Goal: Find specific page/section

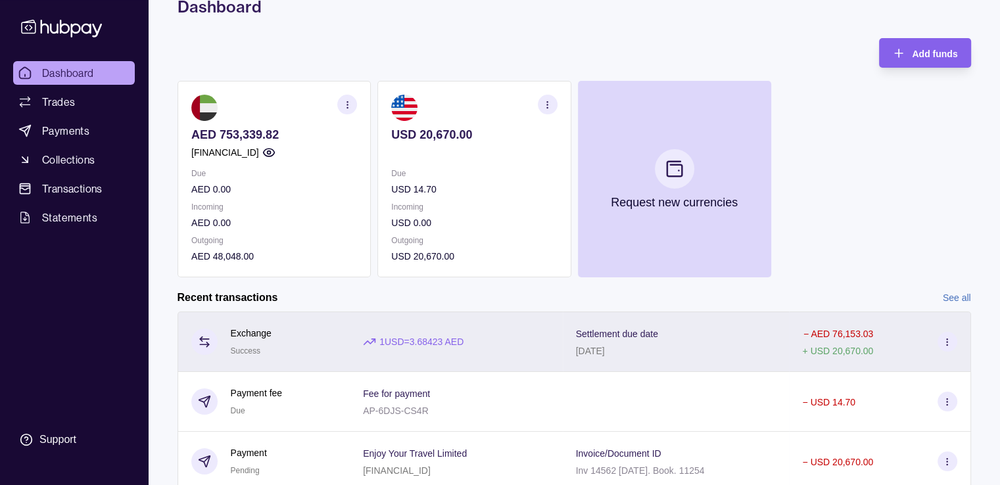
scroll to position [43, 0]
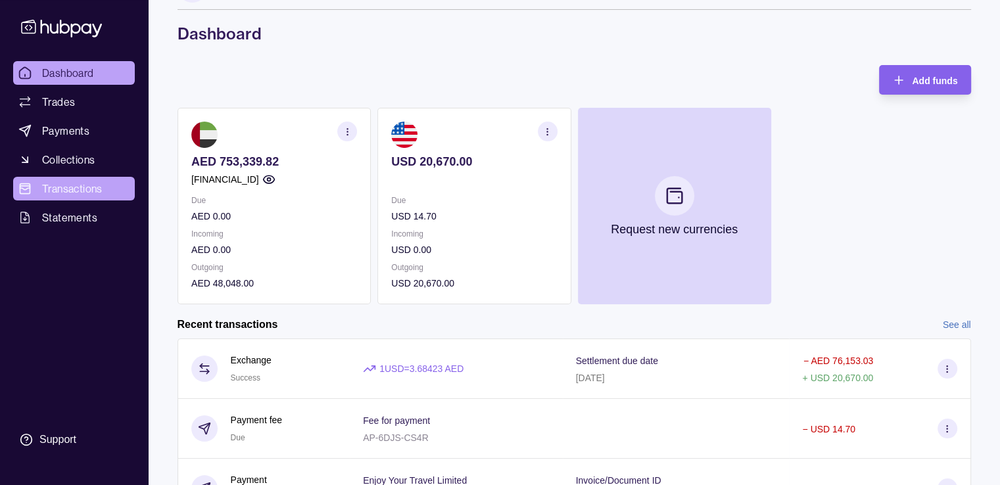
click at [79, 187] on span "Transactions" at bounding box center [72, 189] width 61 height 16
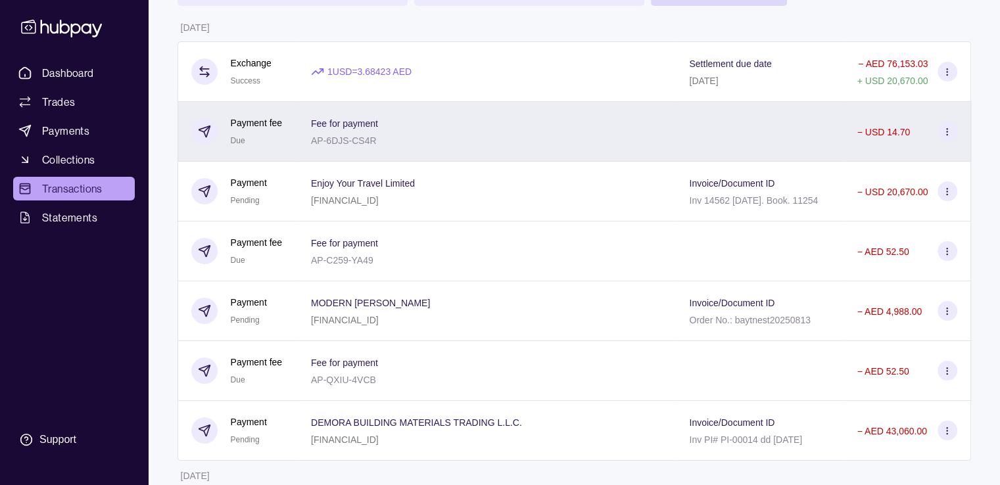
scroll to position [197, 0]
